Goal: Task Accomplishment & Management: Use online tool/utility

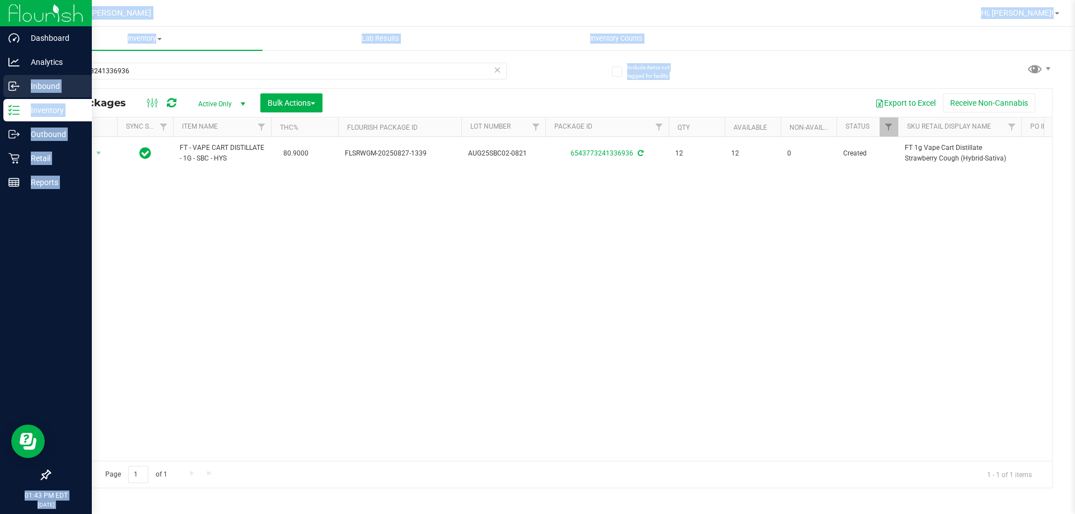
drag, startPoint x: 152, startPoint y: 62, endPoint x: 0, endPoint y: 87, distance: 154.4
click at [0, 87] on div "Dashboard Analytics Inbound Inventory Outbound Retail Reports 01:43 PM EDT [DAT…" at bounding box center [537, 257] width 1075 height 514
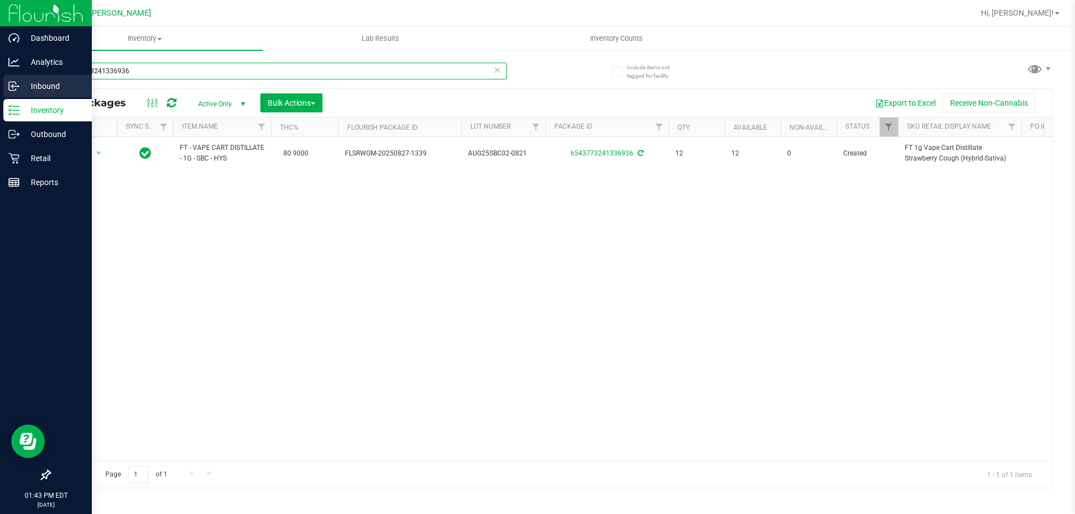
drag, startPoint x: 173, startPoint y: 72, endPoint x: 0, endPoint y: 76, distance: 173.0
click at [0, 76] on div "Dashboard Analytics Inbound Inventory Outbound Retail Reports 01:43 PM EDT [DAT…" at bounding box center [537, 257] width 1075 height 514
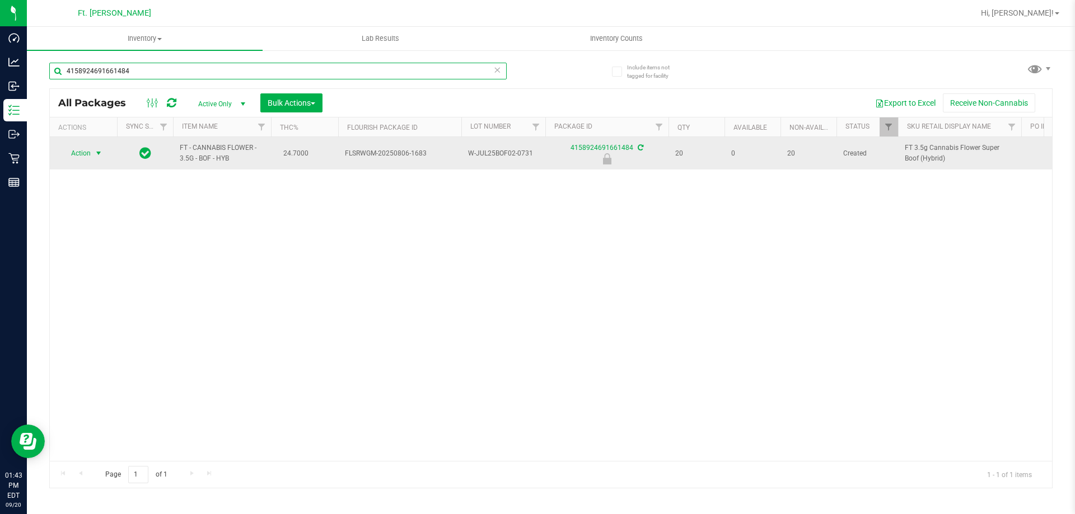
type input "4158924691661484"
click at [99, 156] on span "select" at bounding box center [98, 153] width 9 height 9
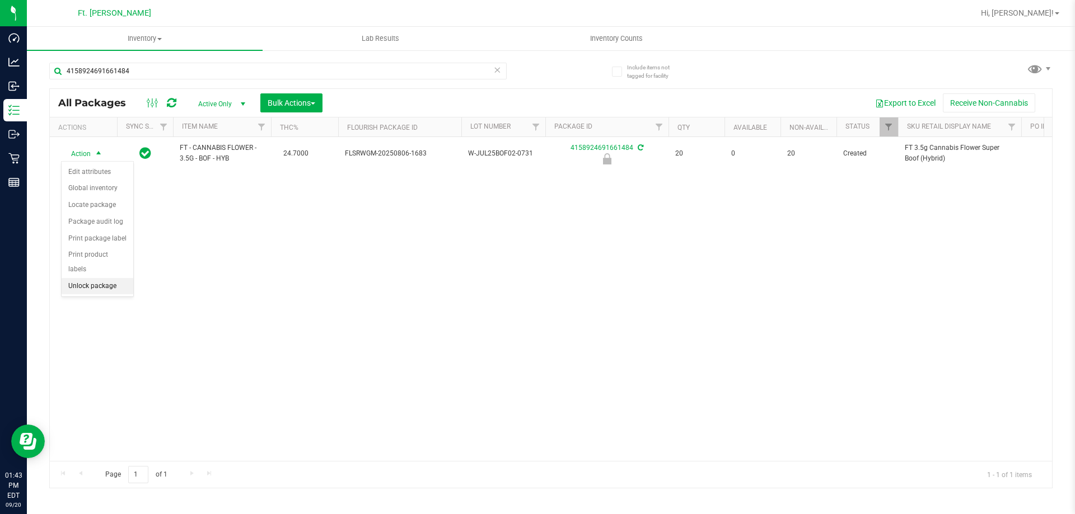
click at [104, 278] on li "Unlock package" at bounding box center [98, 286] width 72 height 17
